Goal: Use online tool/utility: Utilize a website feature to perform a specific function

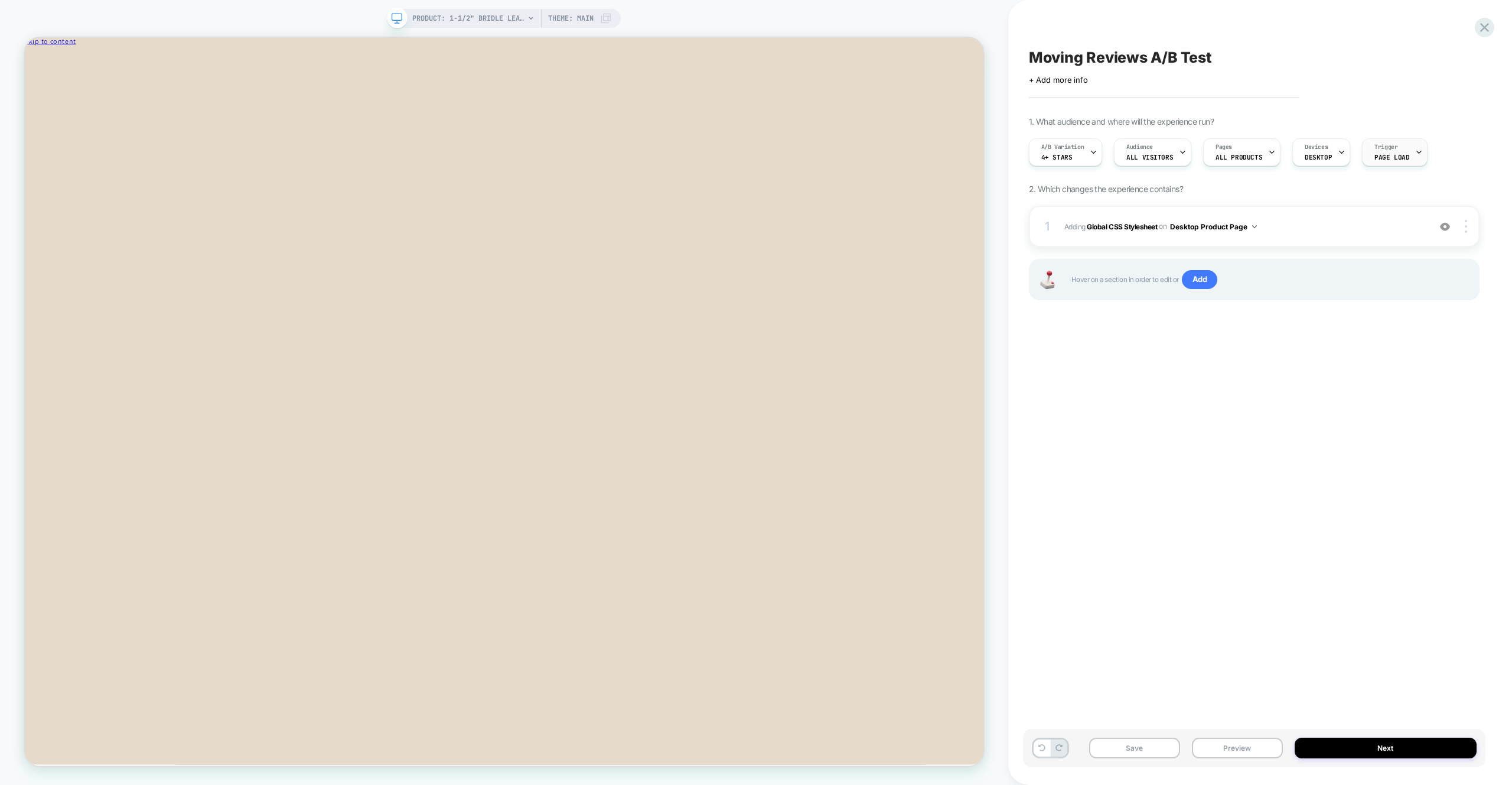
click at [1415, 156] on div at bounding box center [1419, 152] width 8 height 27
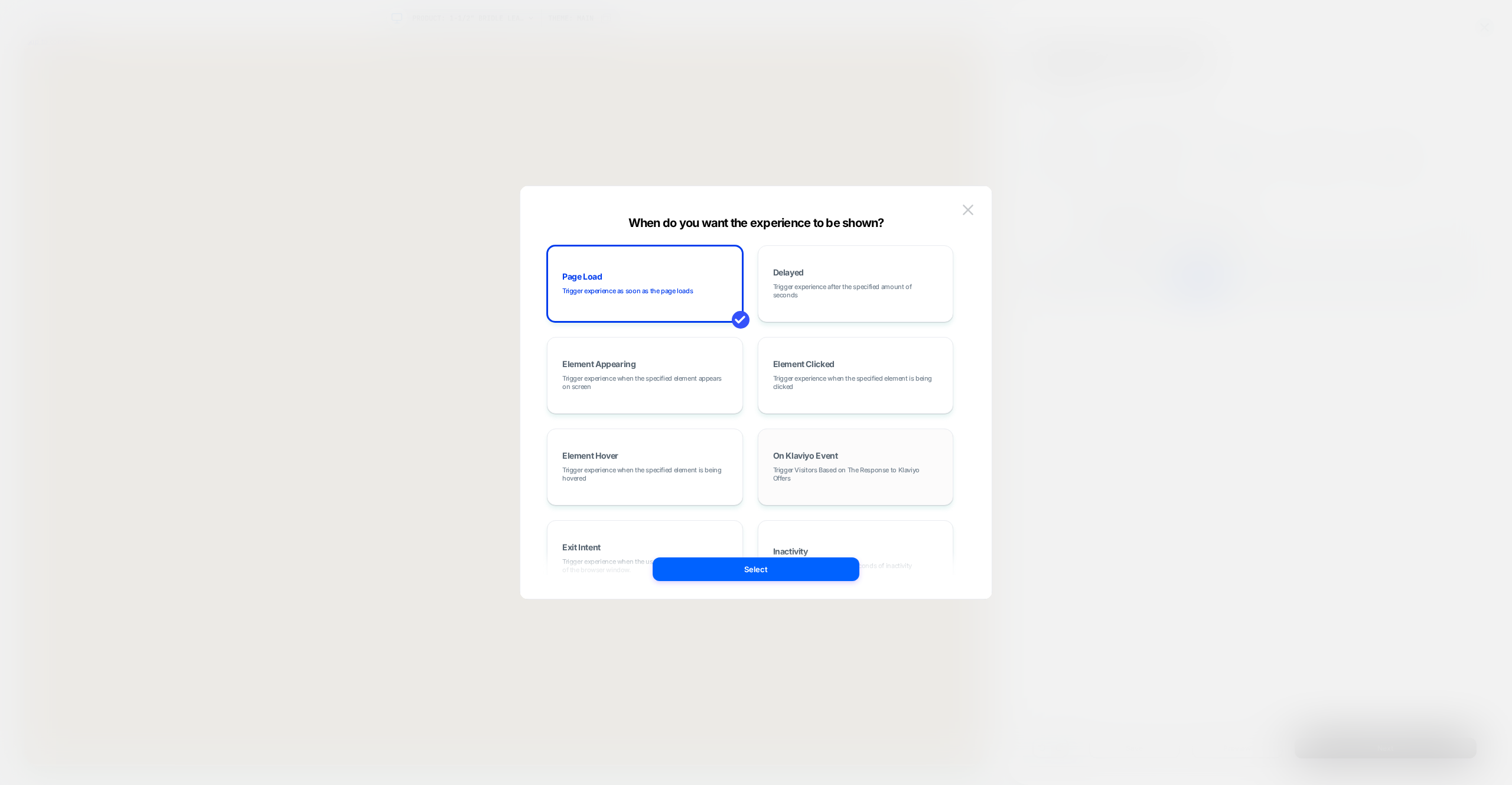
scroll to position [149, 0]
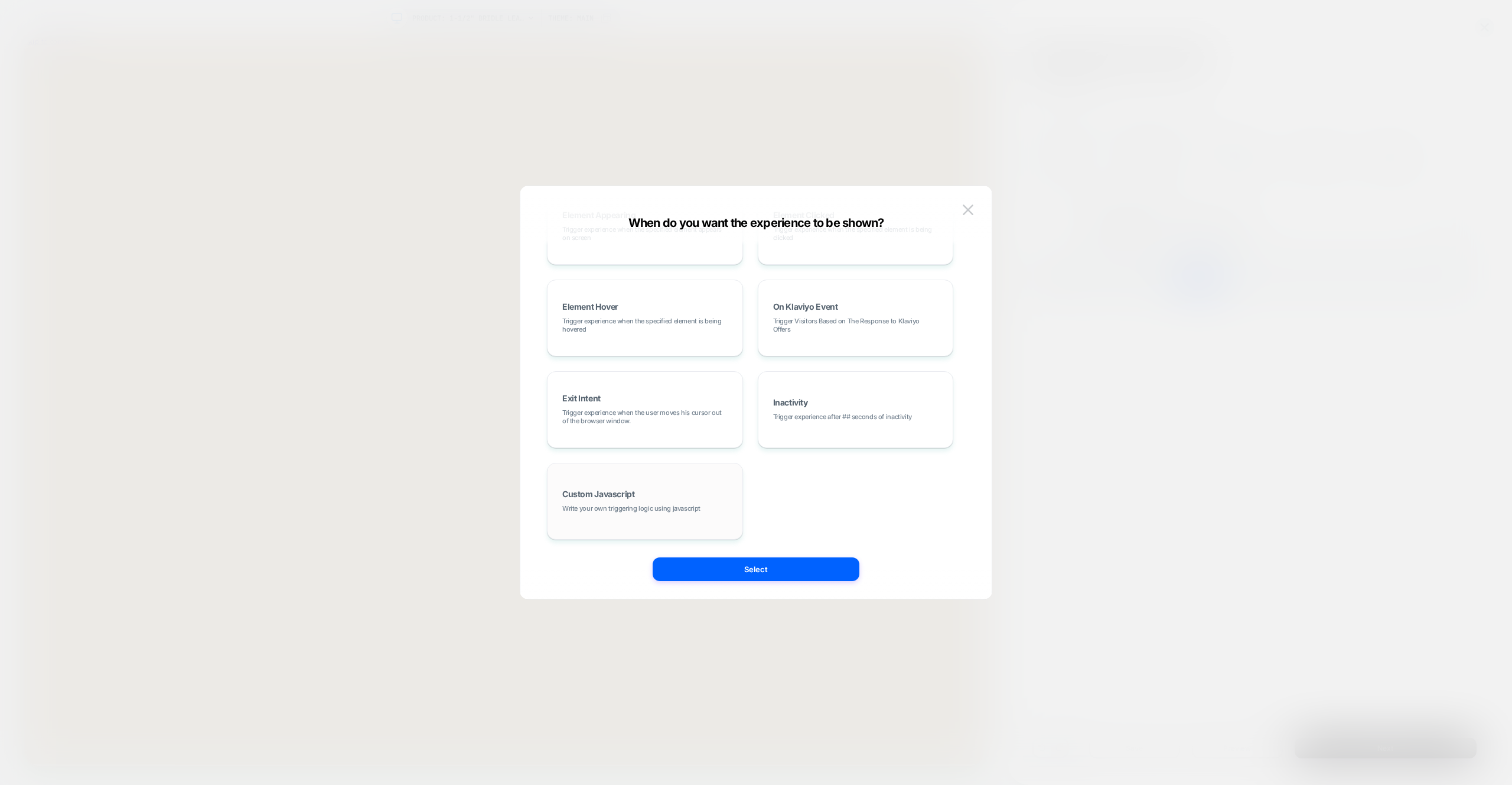
click at [577, 537] on span "Custom Javascript" at bounding box center [639, 570] width 1279 height 66
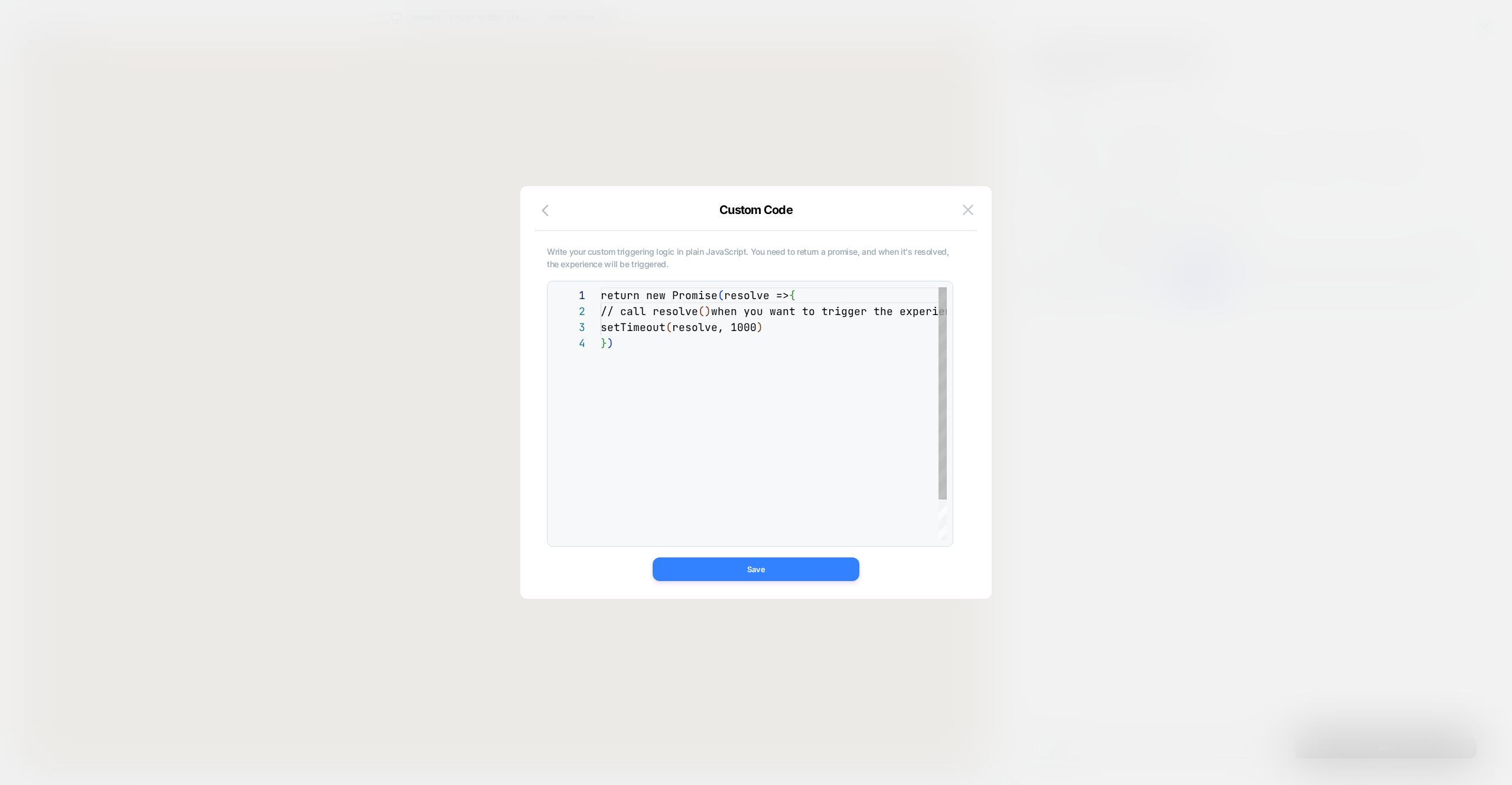
scroll to position [48, 0]
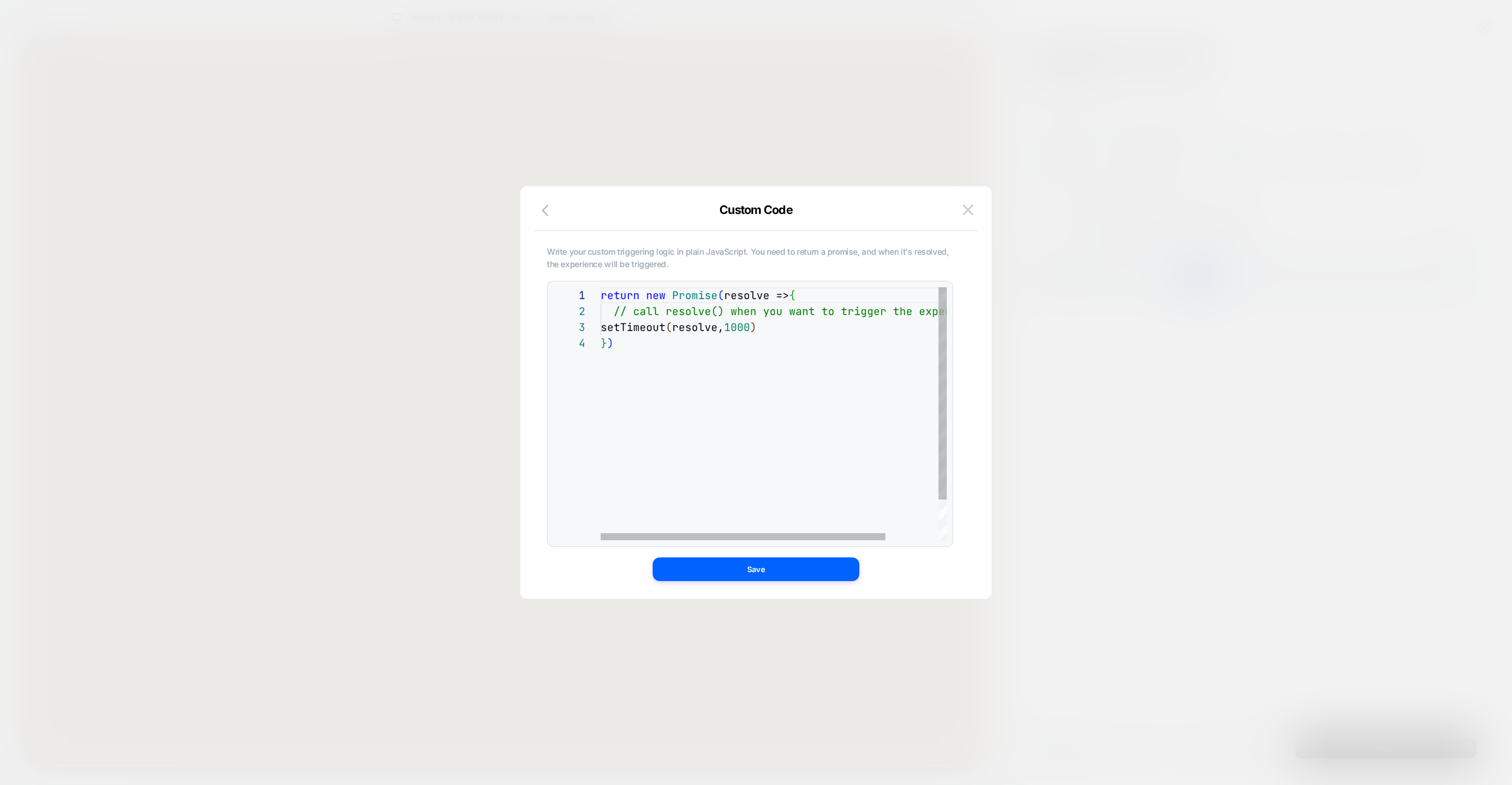
click at [808, 311] on div "return new Promise ( resolve => { // call resolve() when you want to trigger th…" at bounding box center [806, 438] width 410 height 301
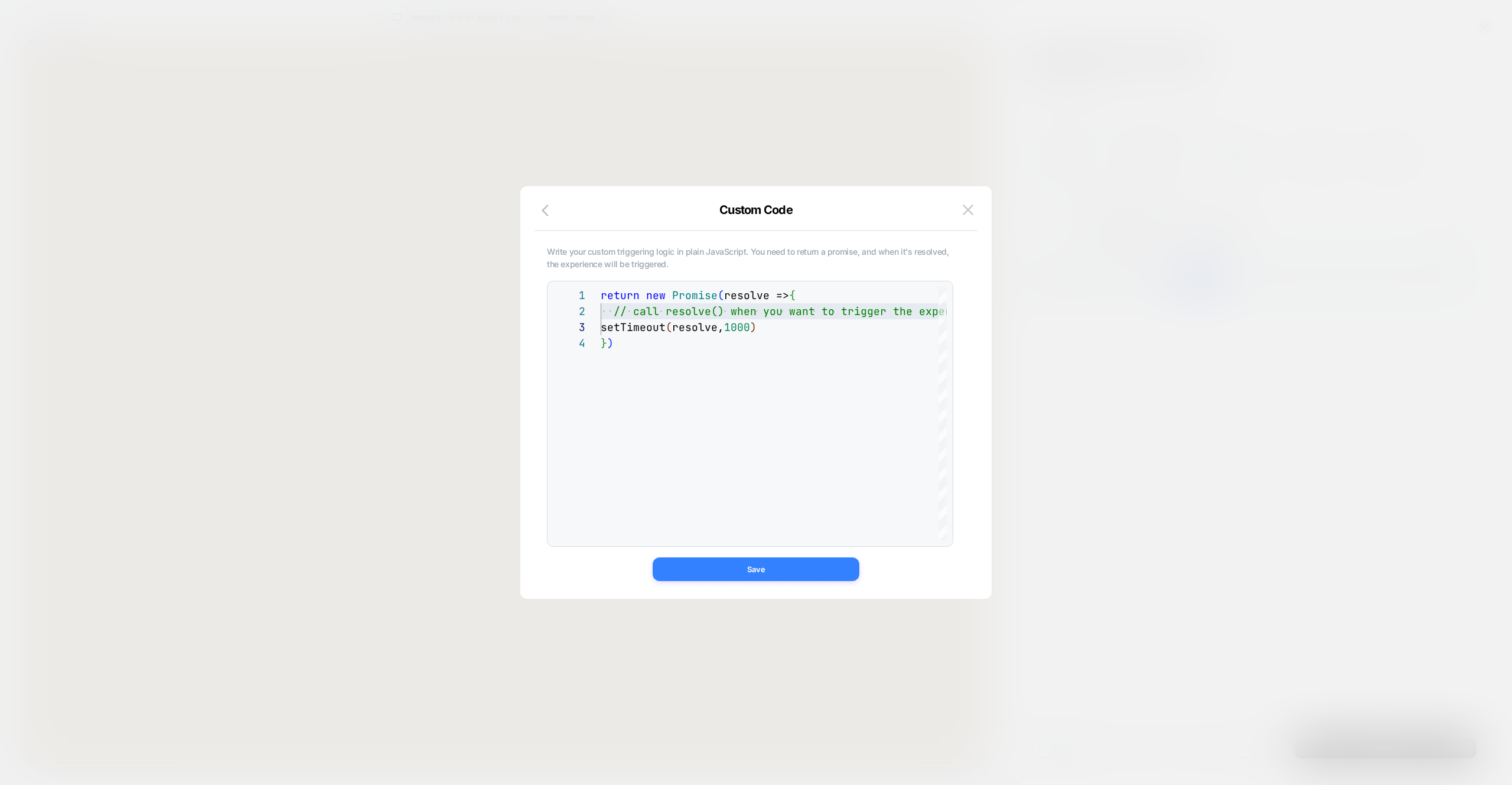
click at [735, 571] on button "Save" at bounding box center [756, 569] width 207 height 24
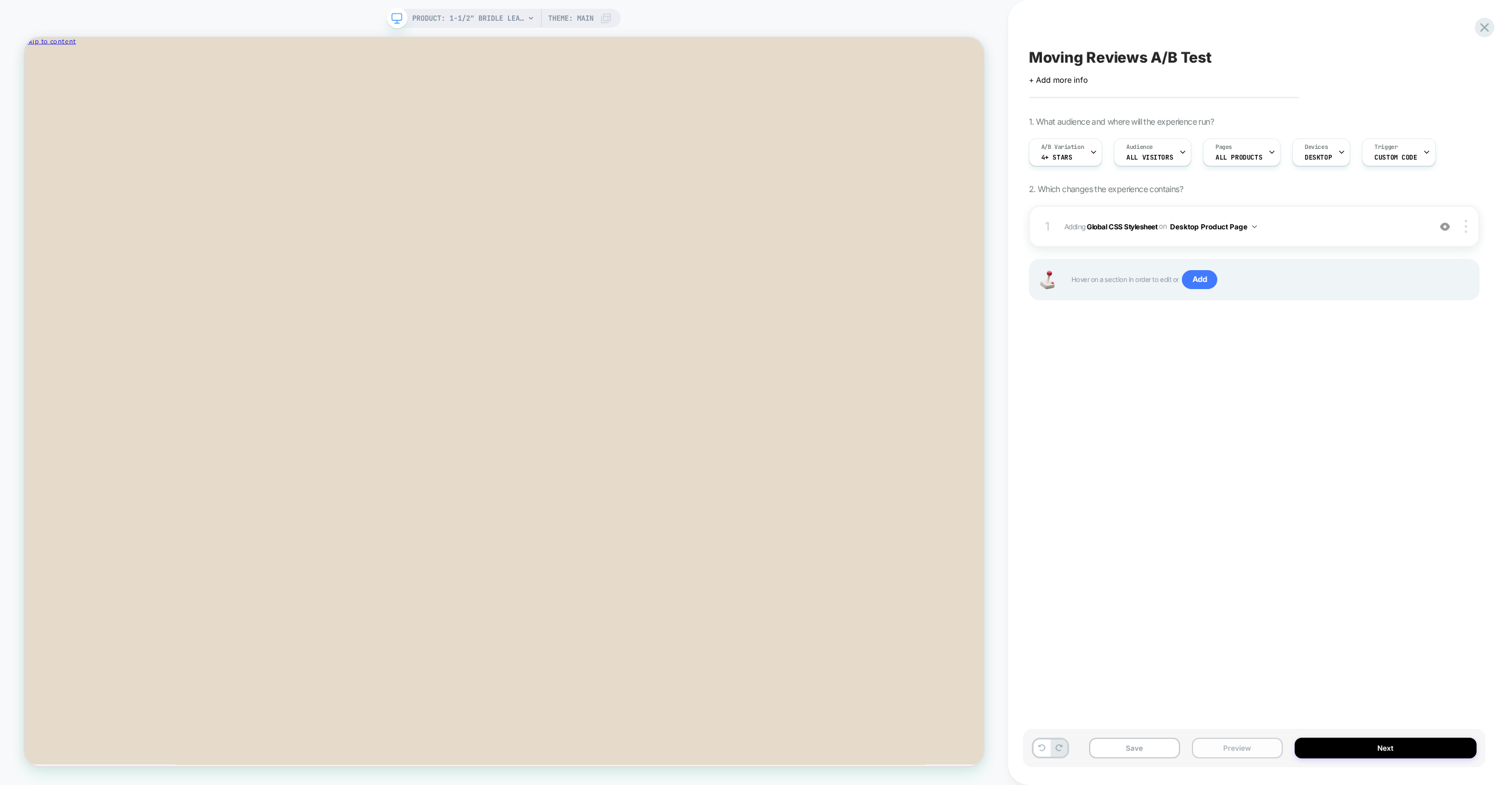
click at [1243, 745] on button "Preview" at bounding box center [1238, 748] width 91 height 20
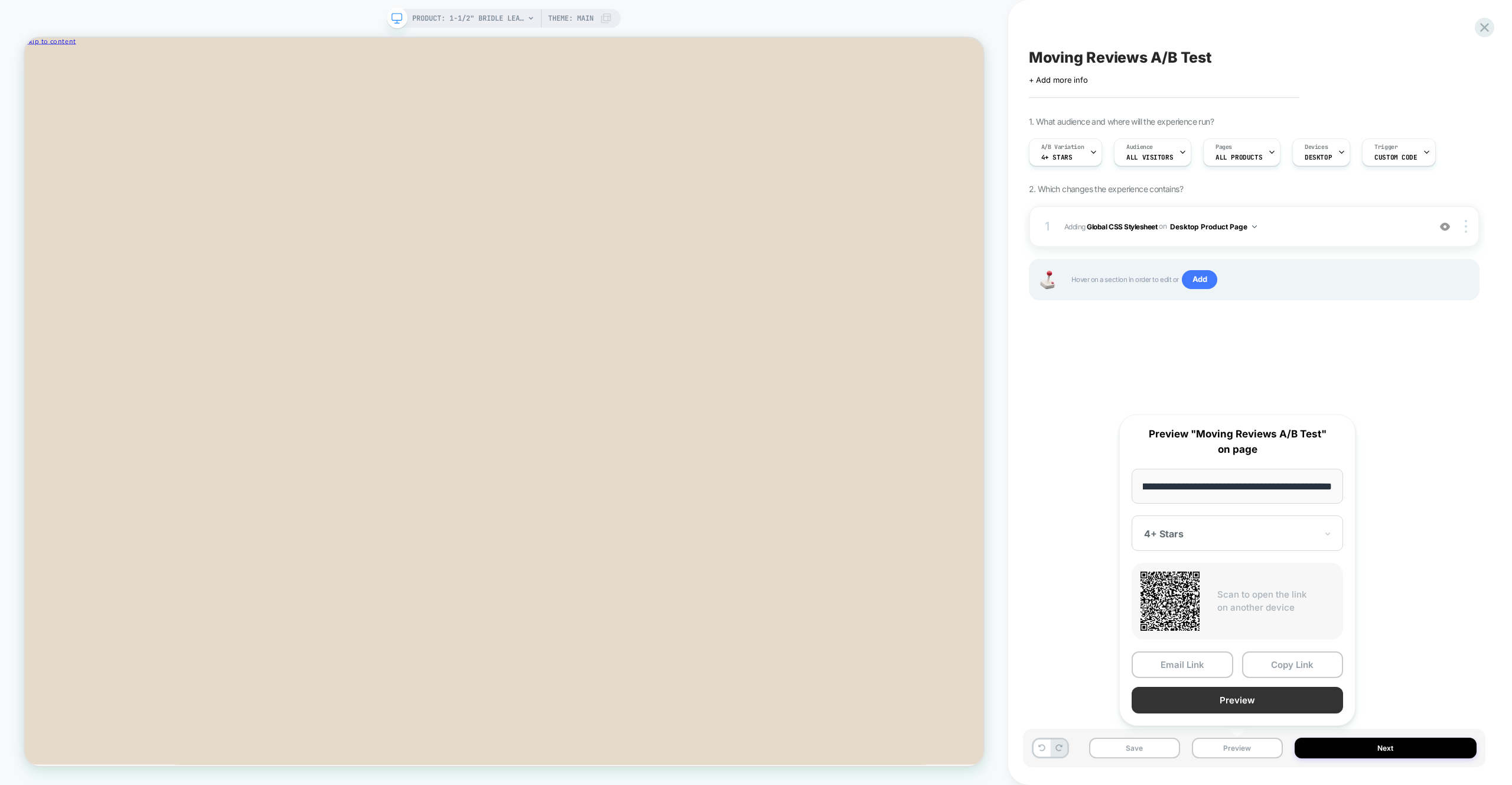
scroll to position [0, 0]
click at [1248, 701] on button "Preview" at bounding box center [1237, 700] width 211 height 27
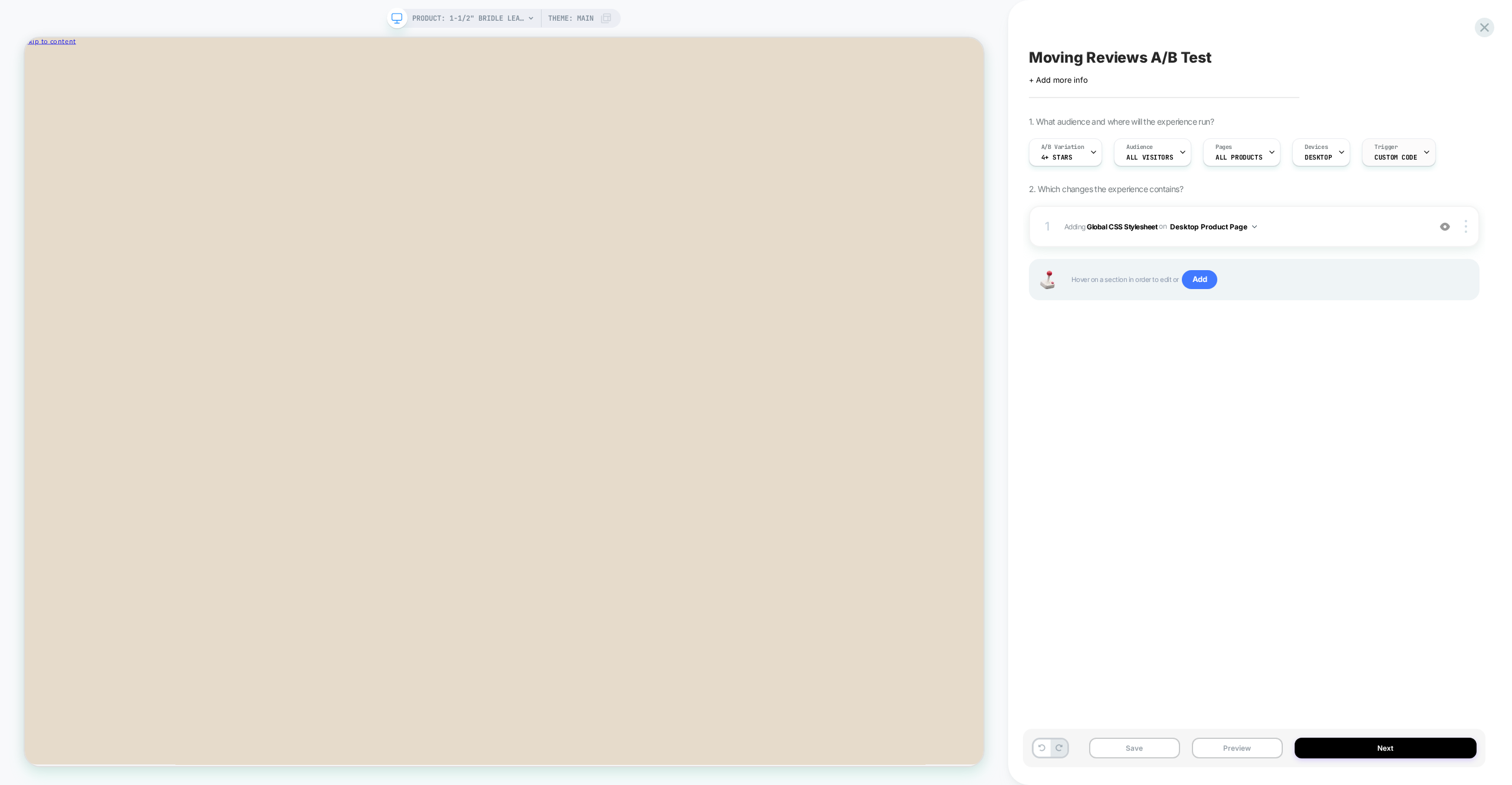
click at [1400, 150] on div "Trigger Custom Code" at bounding box center [1396, 152] width 66 height 27
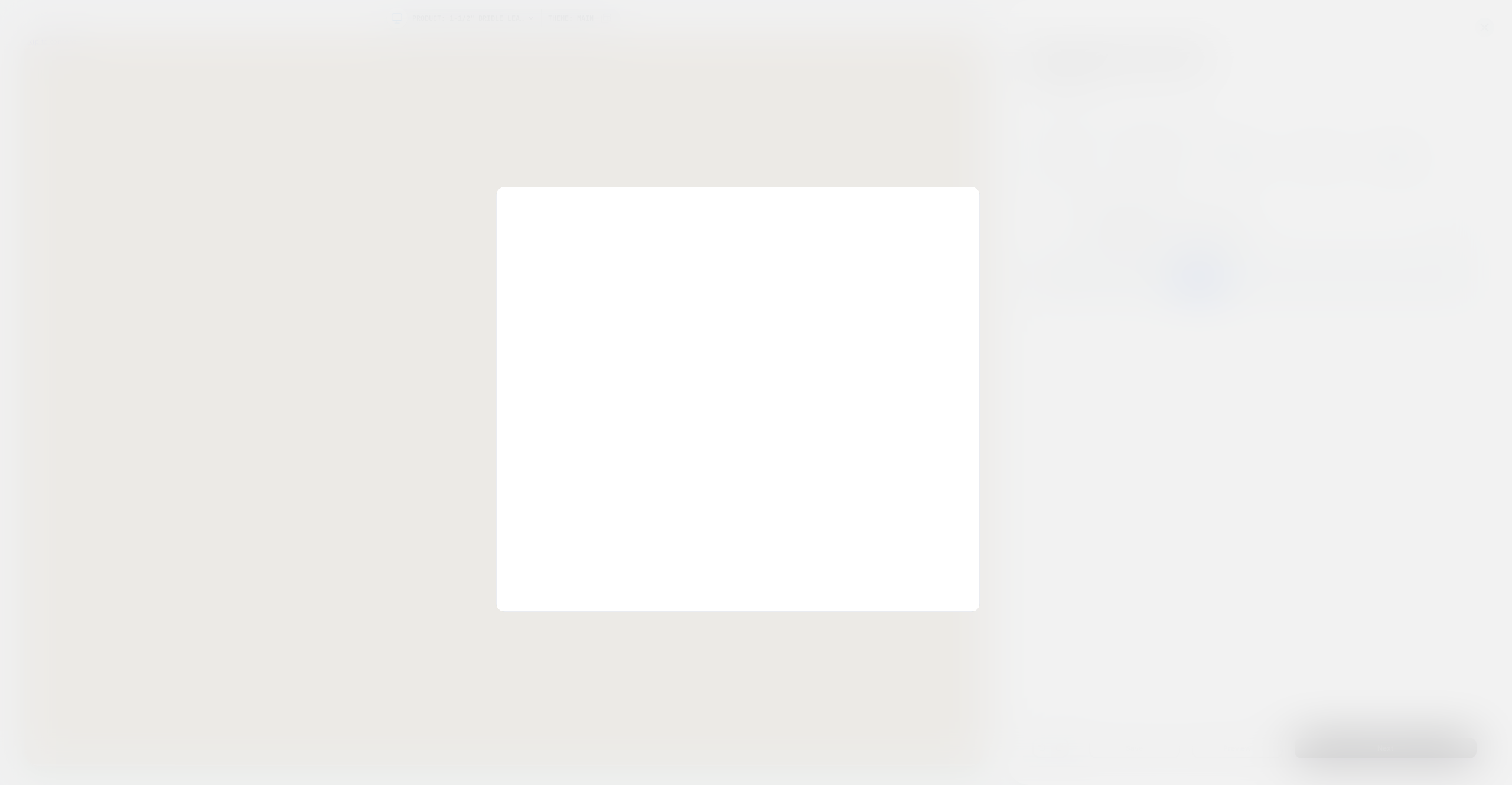
scroll to position [48, 0]
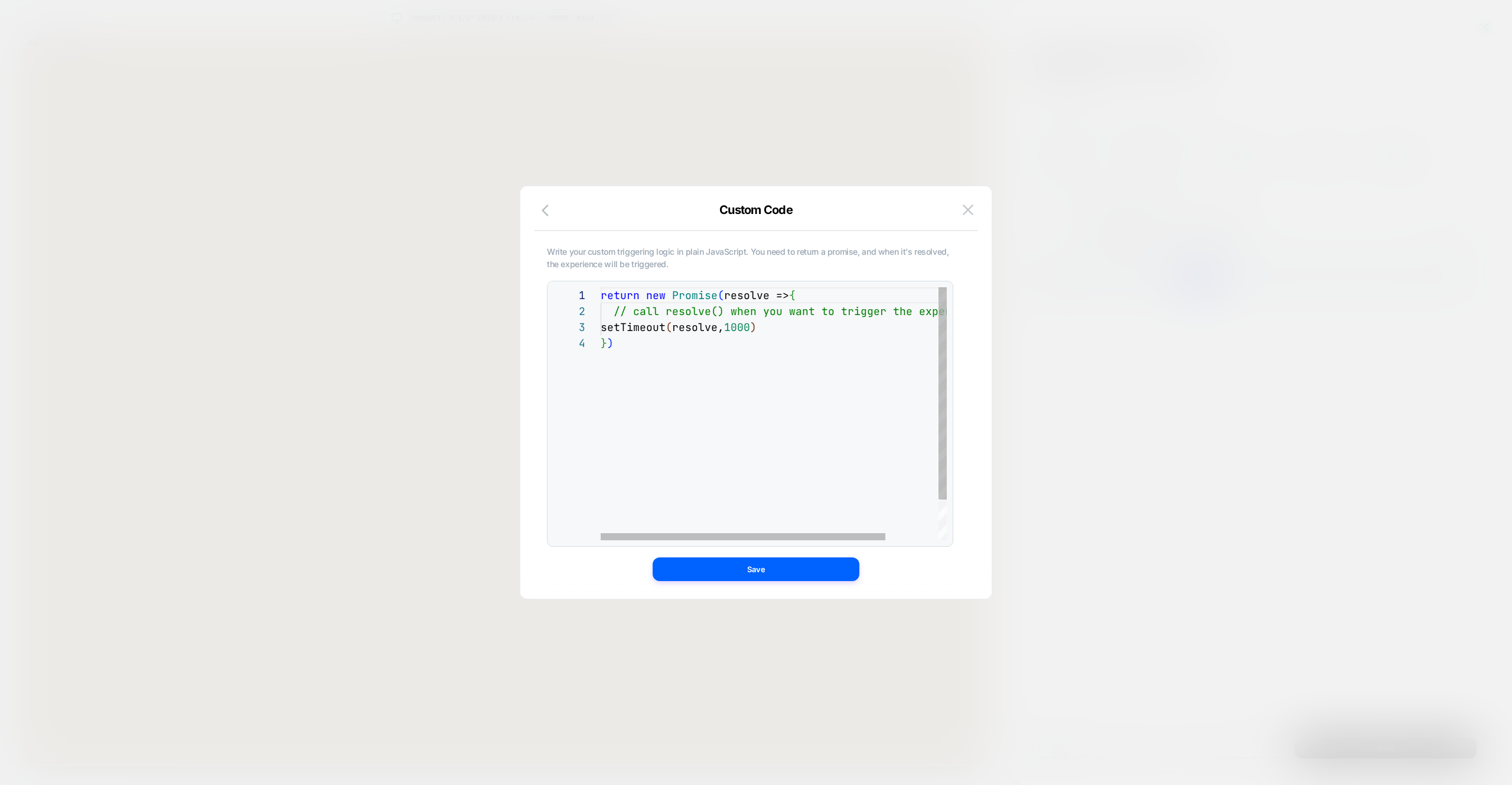
click at [701, 312] on div "return new Promise ( resolve => { // call resolve() when you want to trigger th…" at bounding box center [806, 438] width 410 height 301
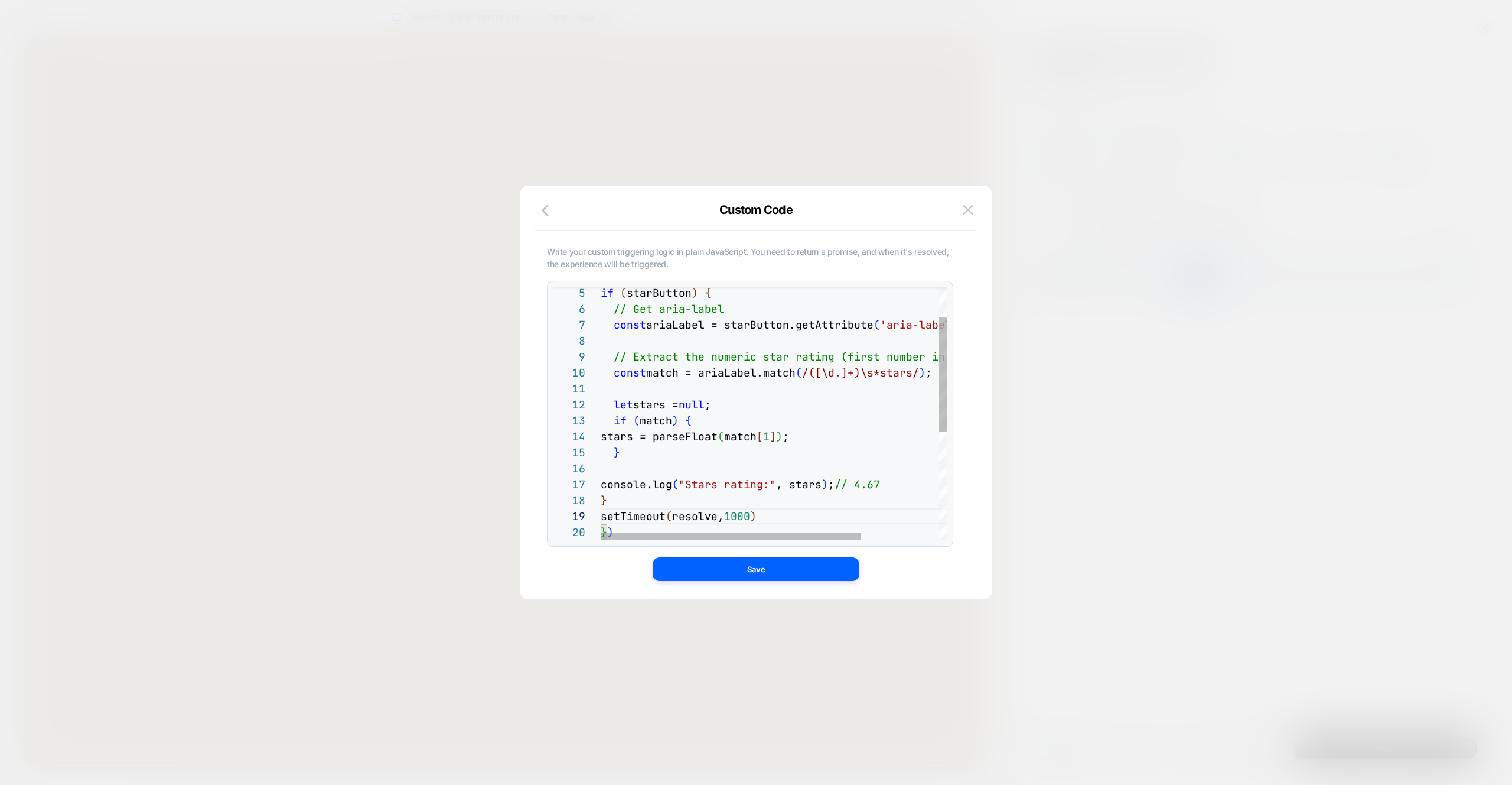
click at [782, 514] on div "if ( starButton ) { // Get aria-label const ariaLabel = starButton.getAttribute…" at bounding box center [825, 499] width 448 height 556
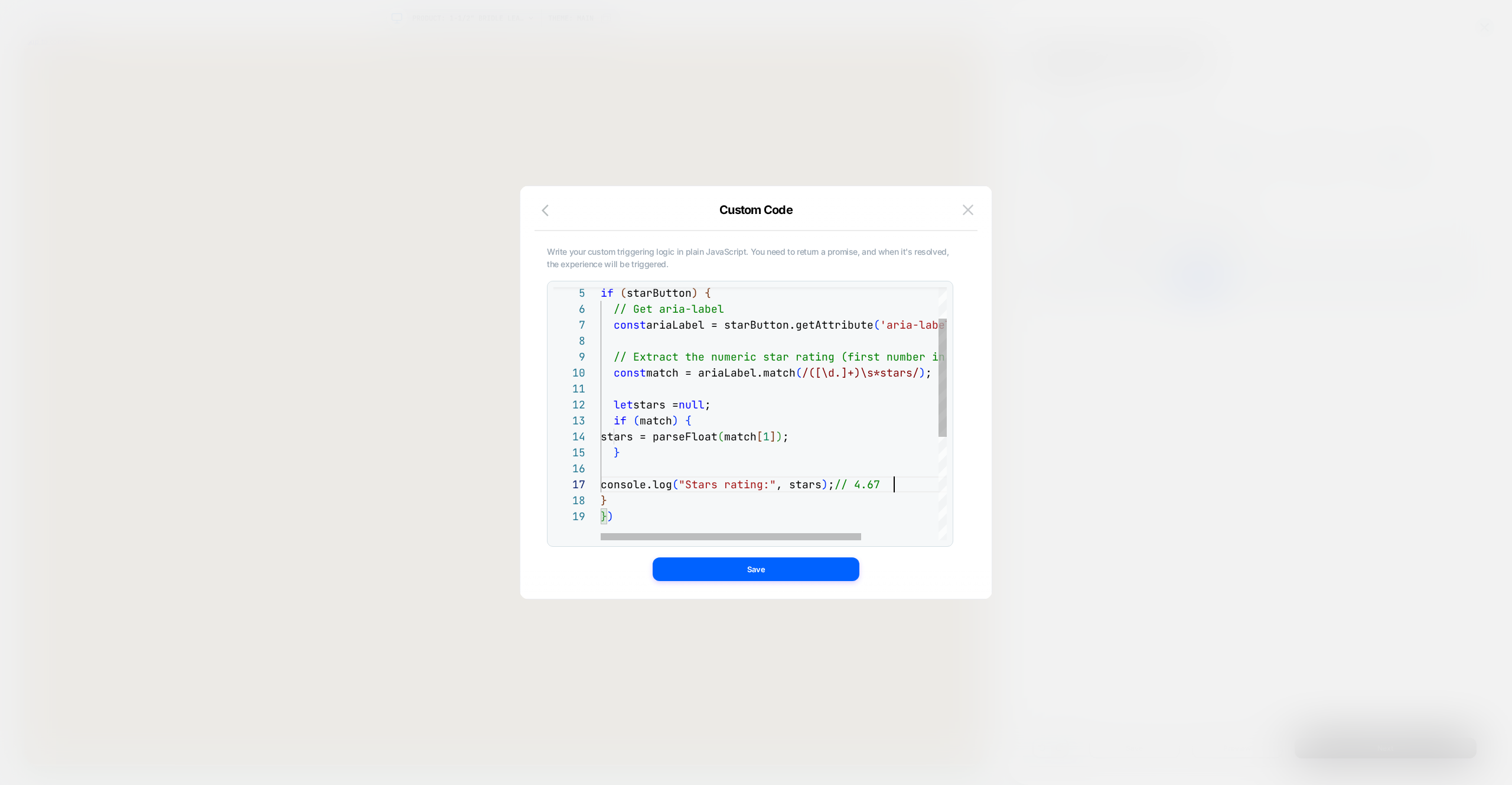
click at [905, 482] on div "if ( starButton ) { // Get aria-label const ariaLabel = starButton.getAttribute…" at bounding box center [825, 490] width 448 height 540
drag, startPoint x: 851, startPoint y: 485, endPoint x: 913, endPoint y: 484, distance: 62.0
click at [913, 484] on div "if ( starButton ) { // Get aria-label const ariaLabel = starButton.getAttribute…" at bounding box center [825, 490] width 448 height 540
type textarea "**********"
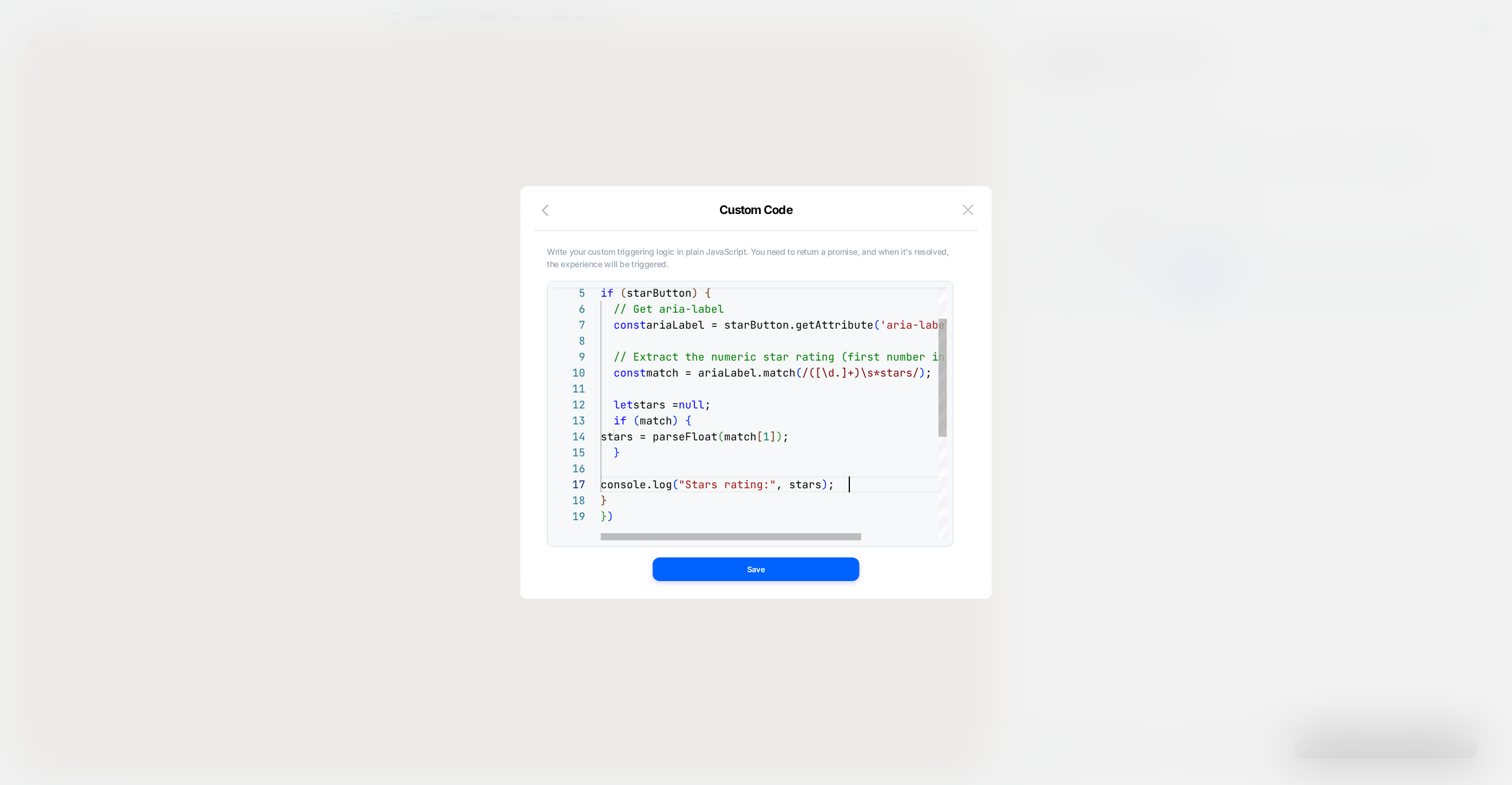
scroll to position [96, 248]
